Goal: Task Accomplishment & Management: Complete application form

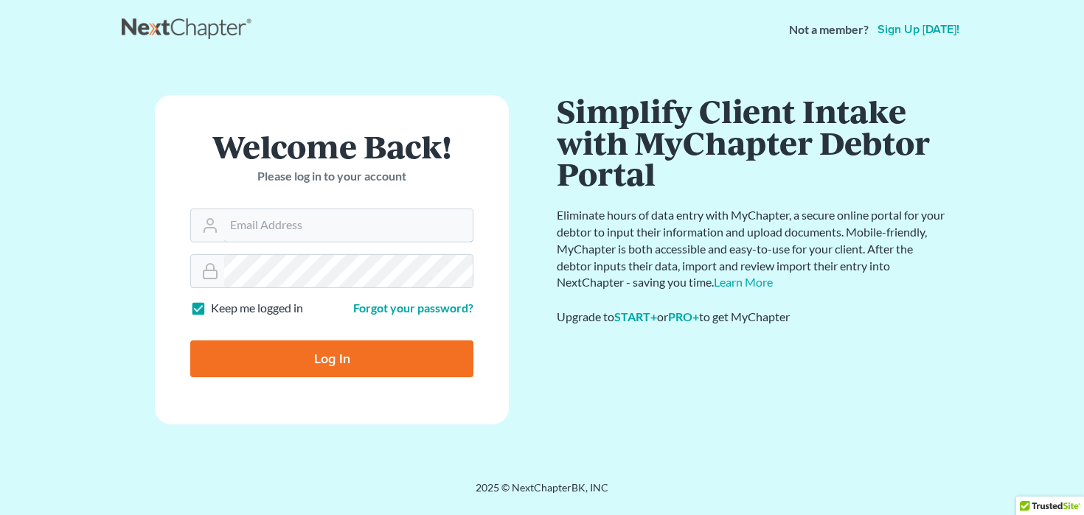
paste input "[EMAIL_ADDRESS][DOMAIN_NAME]"
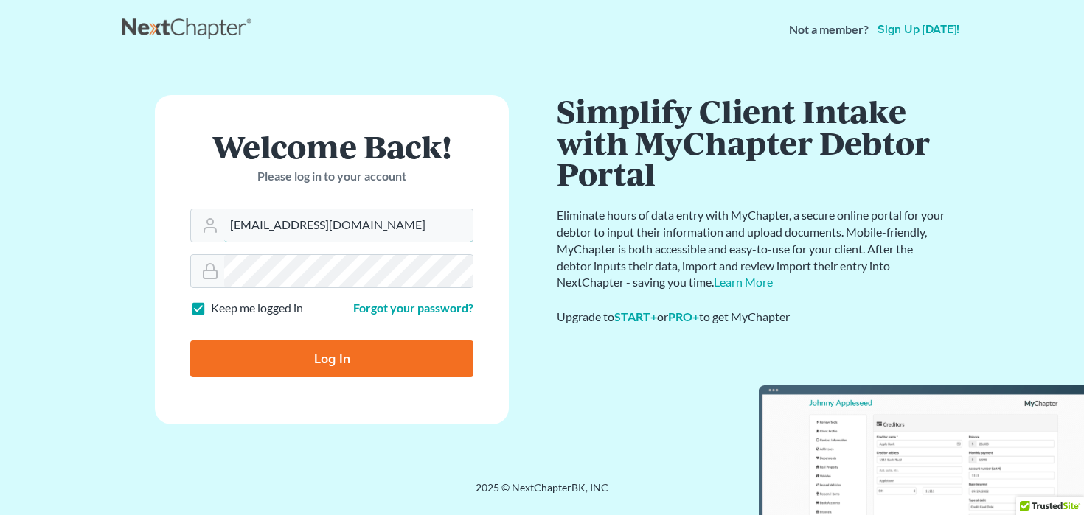
type input "[EMAIL_ADDRESS][DOMAIN_NAME]"
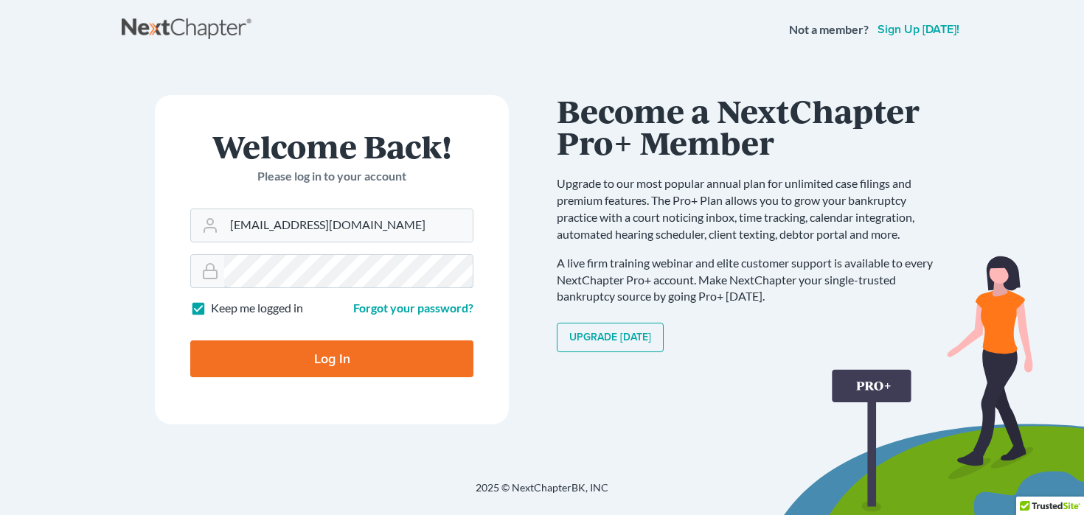
click at [190, 341] on input "Log In" at bounding box center [331, 359] width 283 height 37
type input "Thinking..."
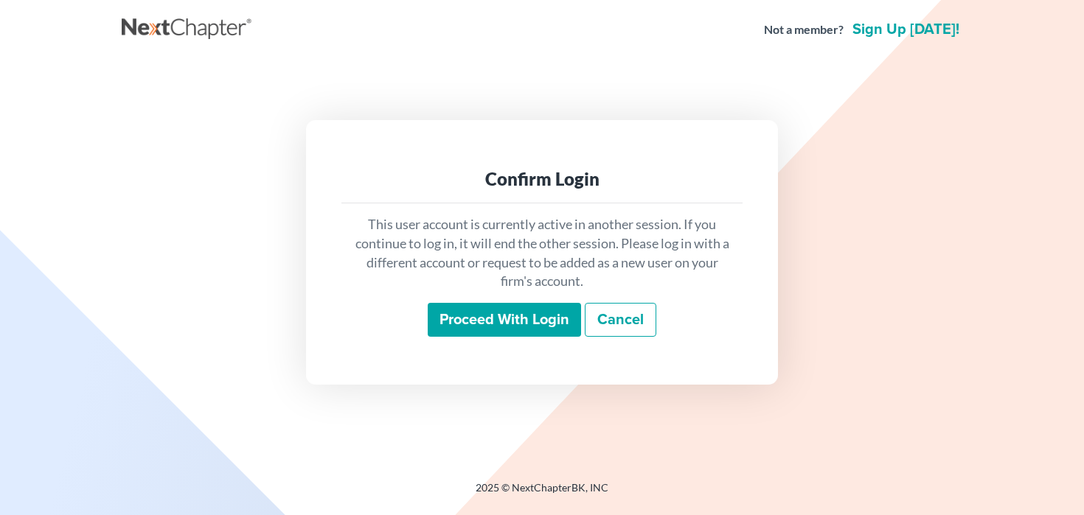
click at [512, 264] on p "This user account is currently active in another session. If you continue to lo…" at bounding box center [541, 253] width 377 height 76
click at [497, 318] on input "Proceed with login" at bounding box center [504, 320] width 153 height 34
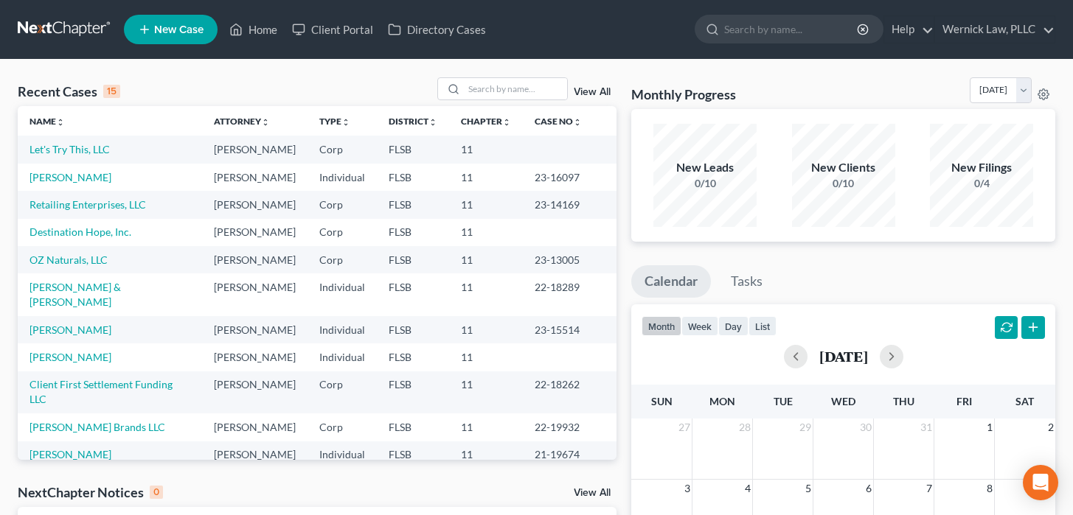
click at [190, 246] on td "Destination Hope, Inc." at bounding box center [110, 232] width 184 height 27
click at [63, 184] on link "Kroner, Burt" at bounding box center [70, 177] width 82 height 13
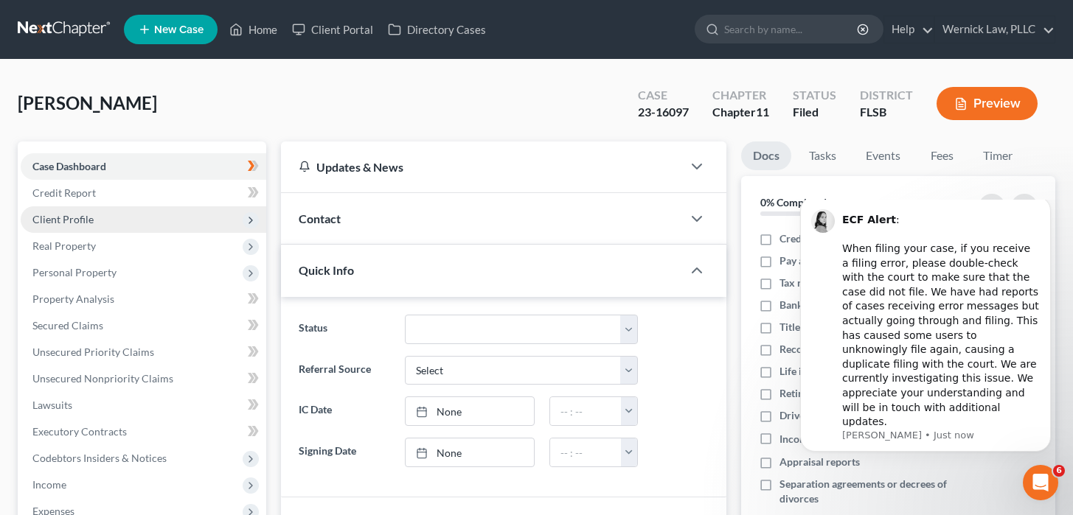
click at [166, 229] on span "Client Profile" at bounding box center [143, 219] width 245 height 27
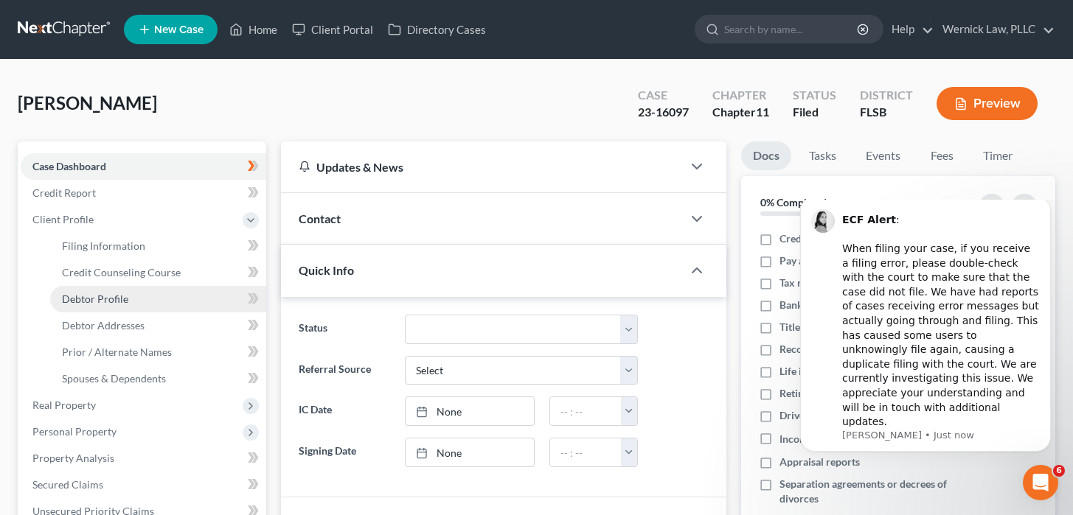
click at [158, 286] on link "Debtor Profile" at bounding box center [158, 299] width 216 height 27
select select "1"
select select "3"
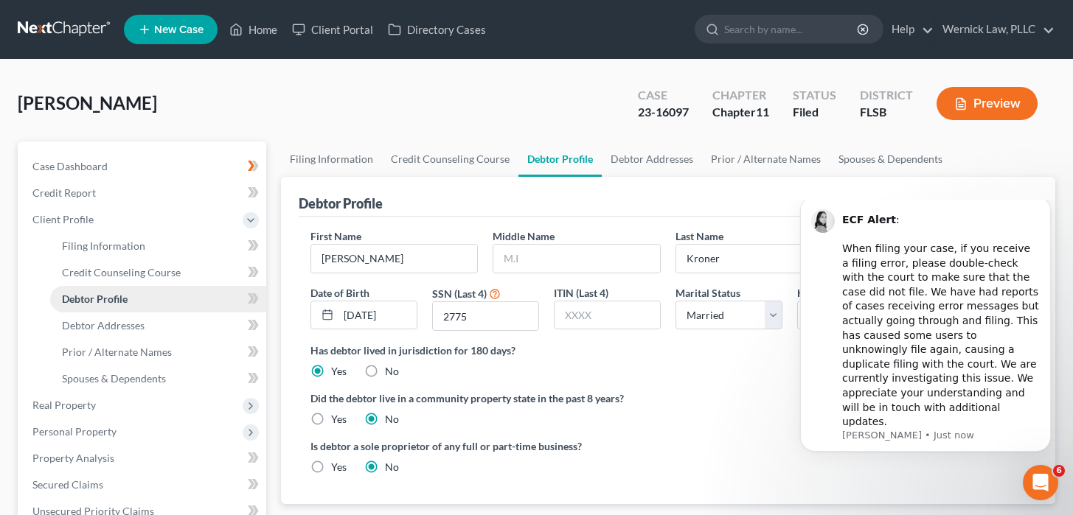
radio input "true"
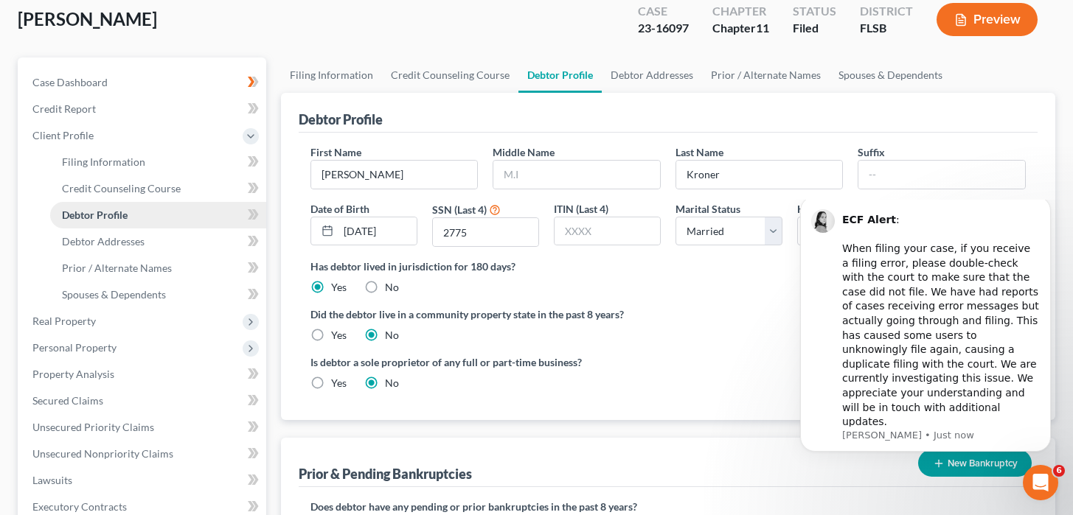
scroll to position [96, 0]
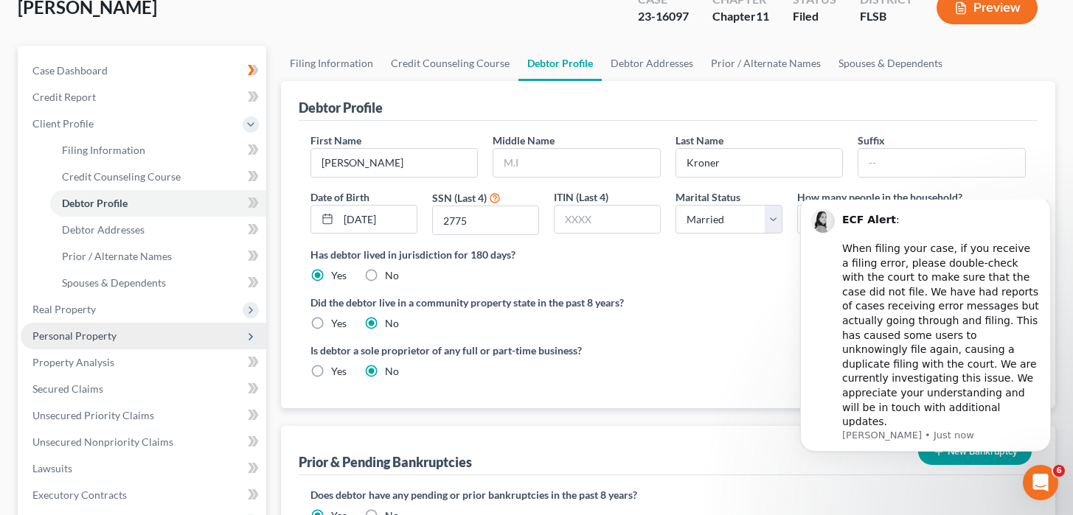
click at [132, 336] on span "Personal Property" at bounding box center [143, 336] width 245 height 27
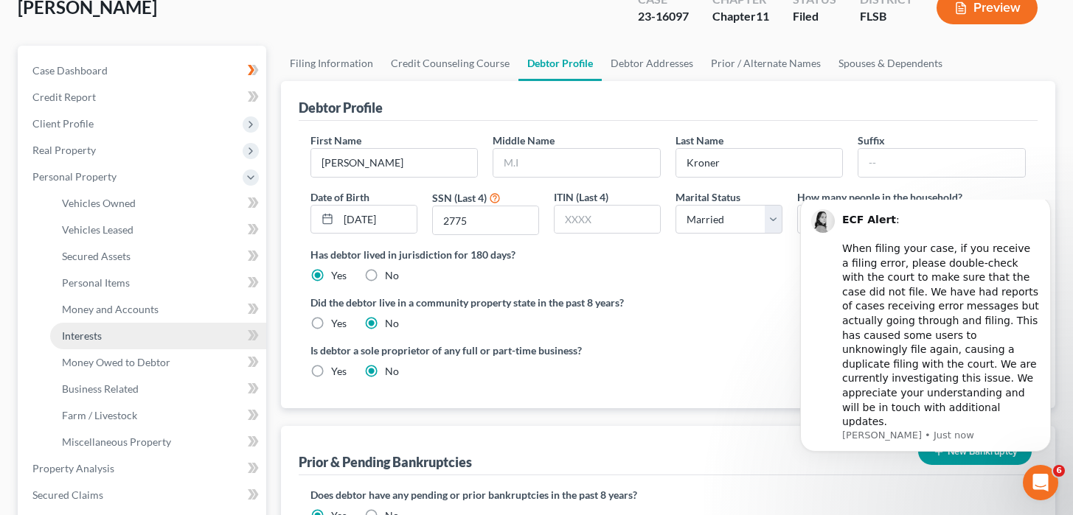
click at [128, 342] on link "Interests" at bounding box center [158, 336] width 216 height 27
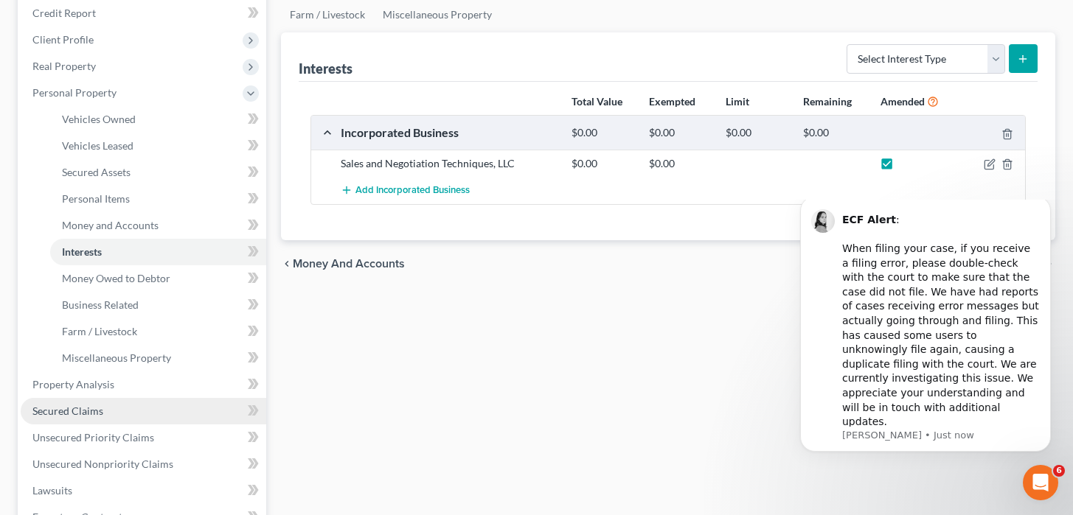
click at [111, 400] on link "Secured Claims" at bounding box center [143, 411] width 245 height 27
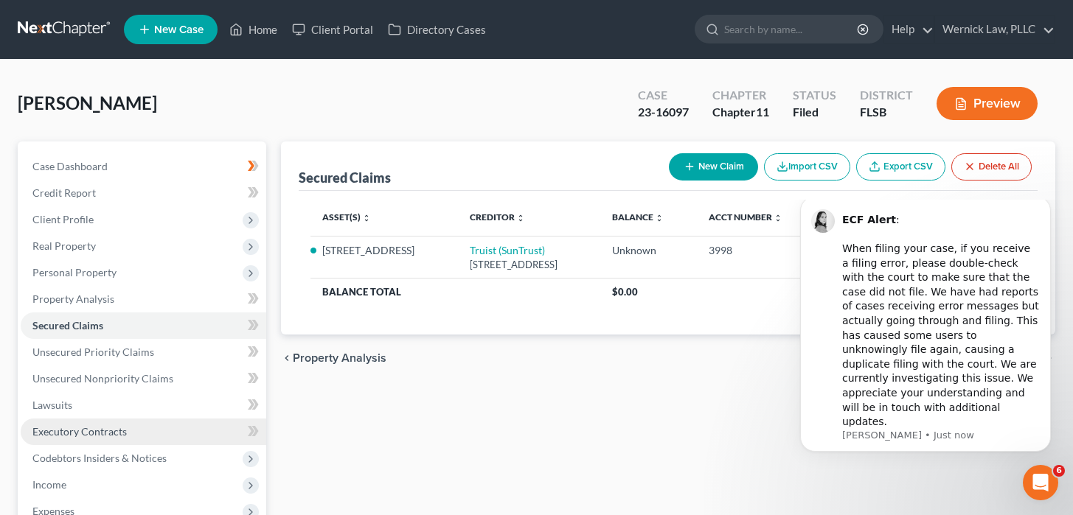
click at [114, 425] on span "Executory Contracts" at bounding box center [79, 431] width 94 height 13
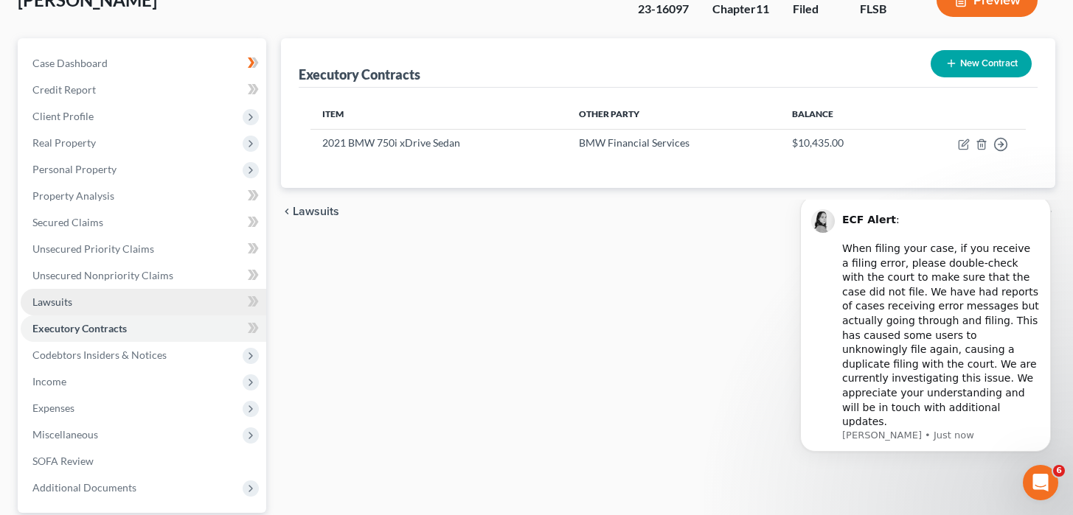
scroll to position [147, 0]
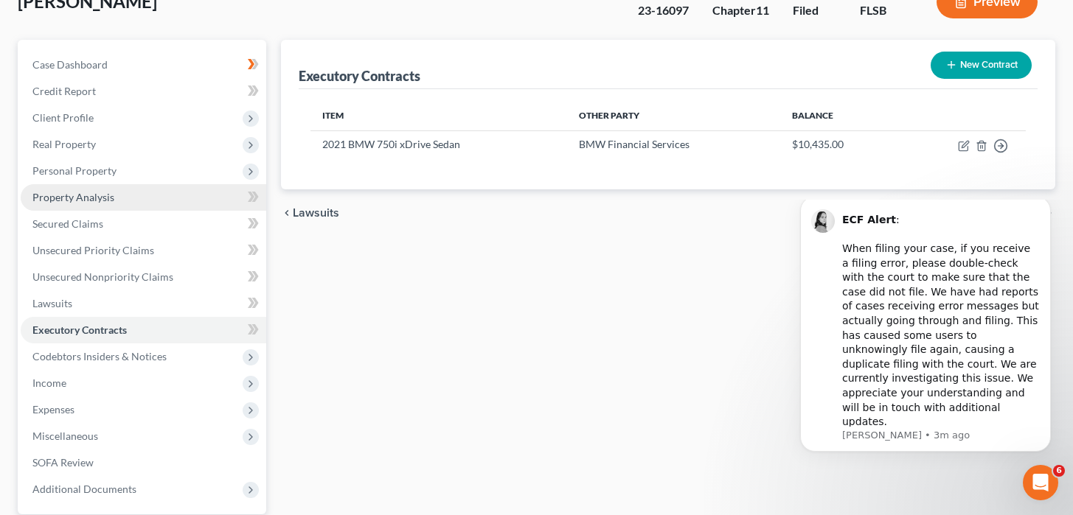
click at [185, 201] on link "Property Analysis" at bounding box center [143, 197] width 245 height 27
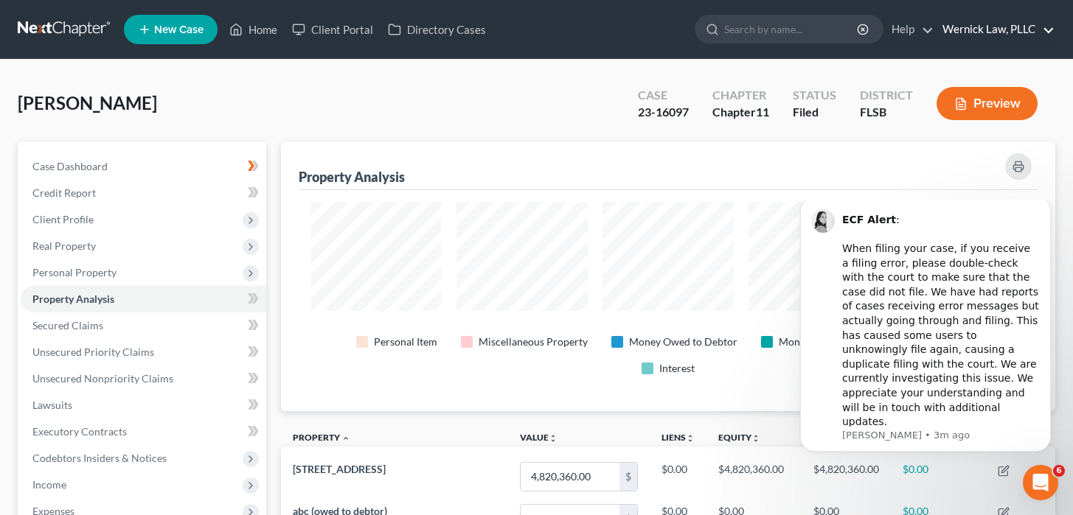
click at [1035, 20] on link "Wernick Law, PLLC" at bounding box center [994, 29] width 119 height 27
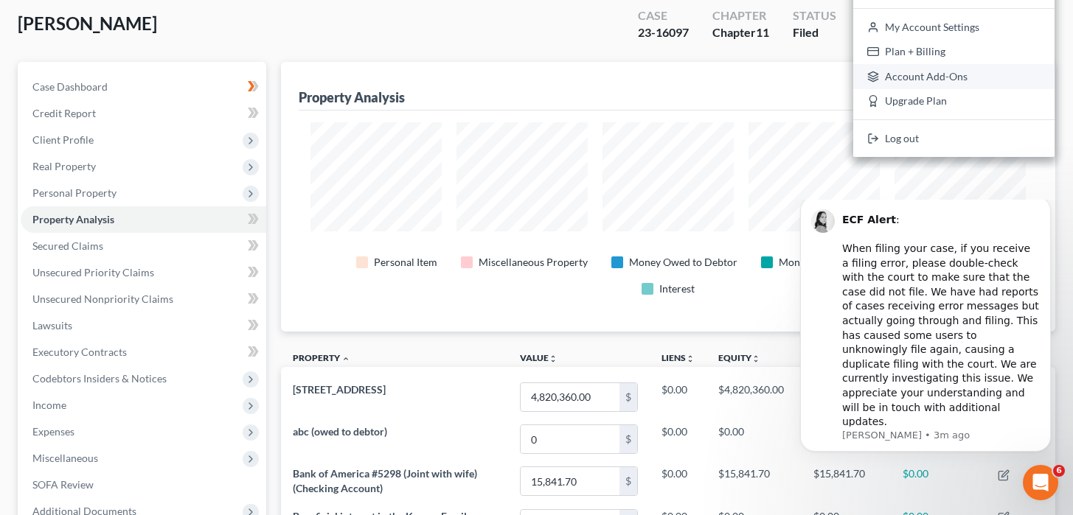
scroll to position [82, 0]
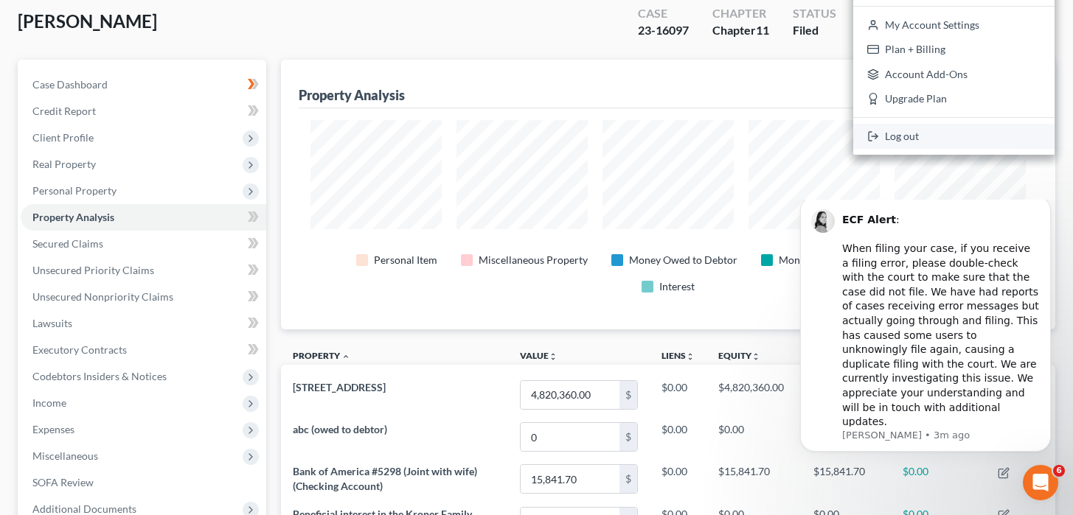
click at [961, 132] on link "Log out" at bounding box center [953, 136] width 201 height 25
